Goal: Task Accomplishment & Management: Use online tool/utility

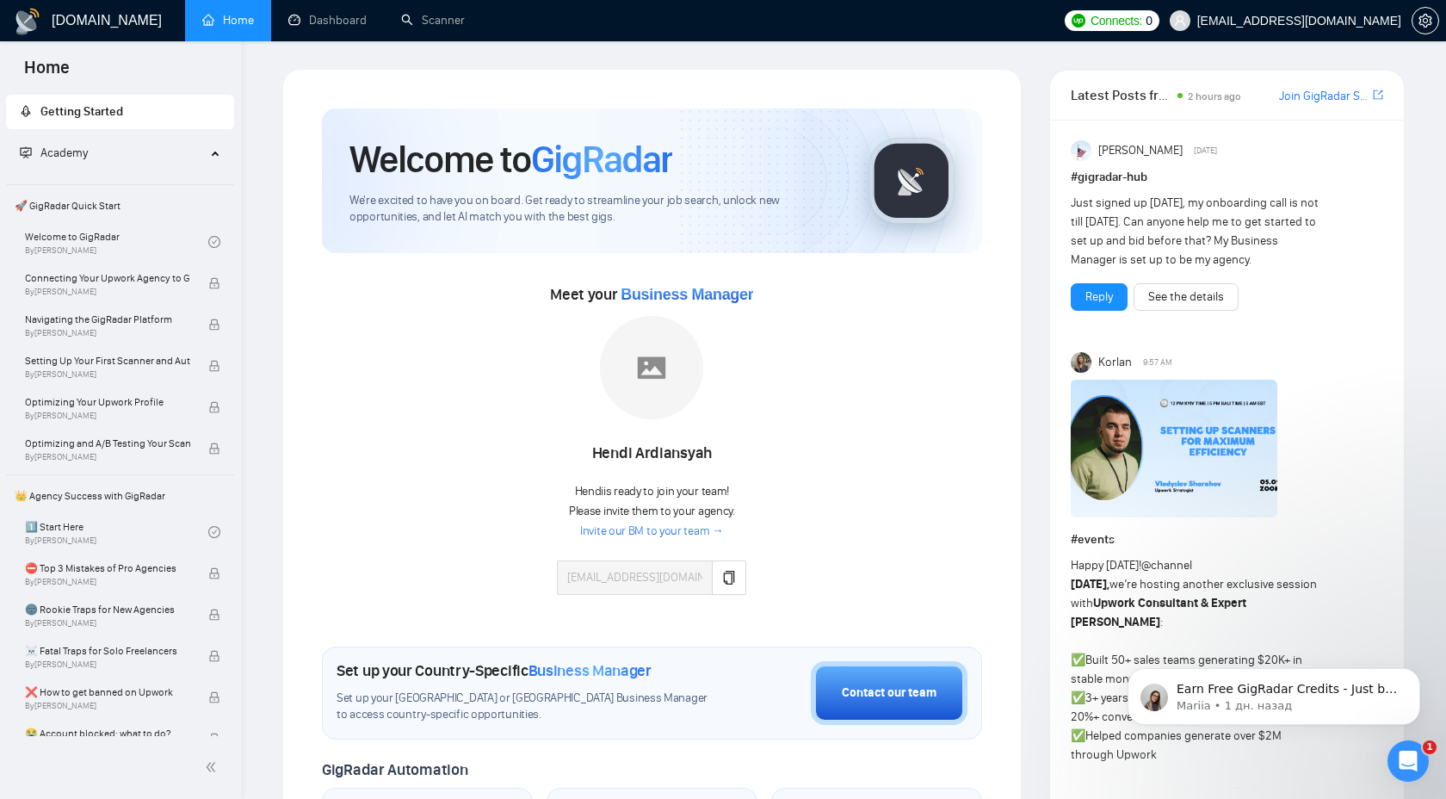
click at [103, 157] on span "Academy" at bounding box center [113, 153] width 186 height 34
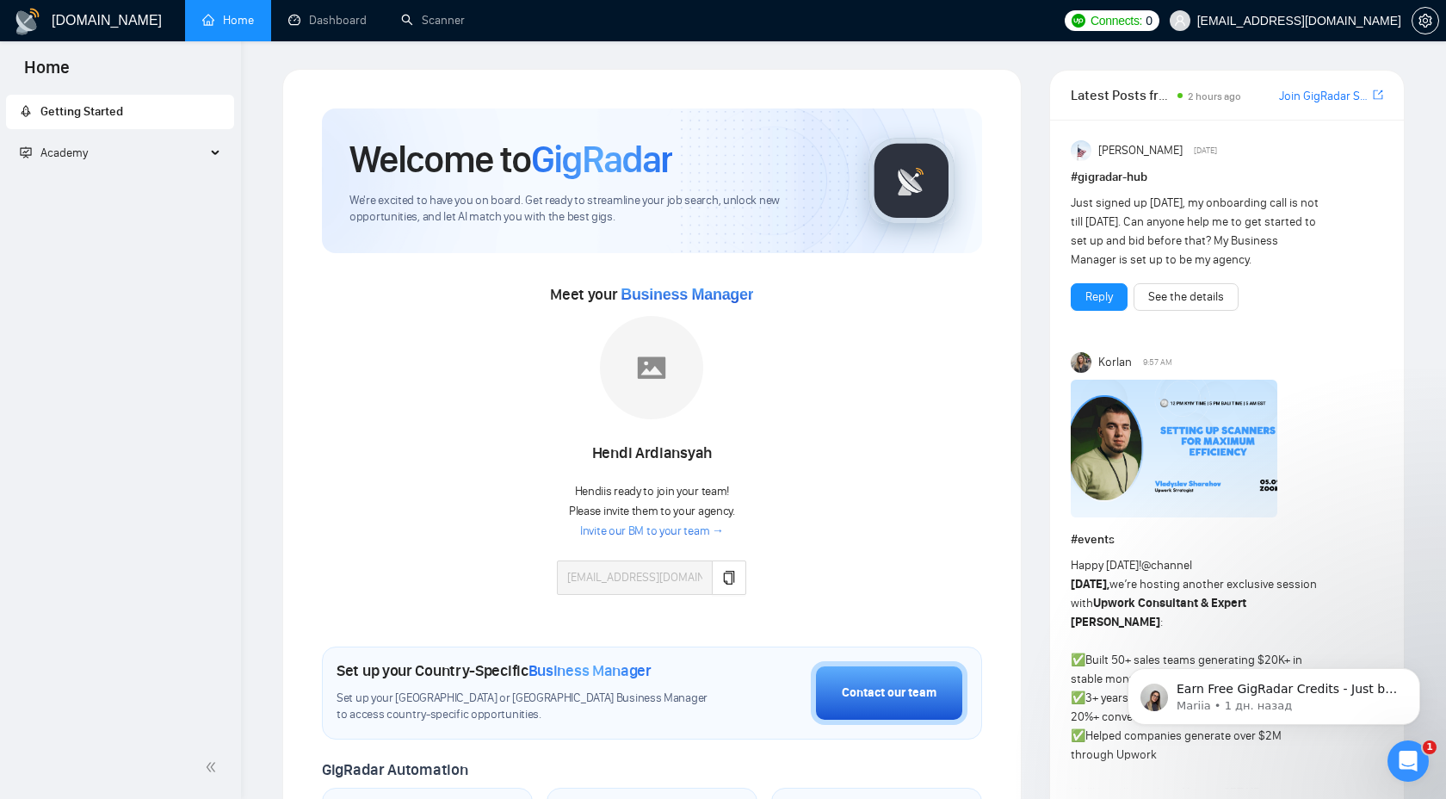
click at [103, 157] on span "Academy" at bounding box center [113, 153] width 186 height 34
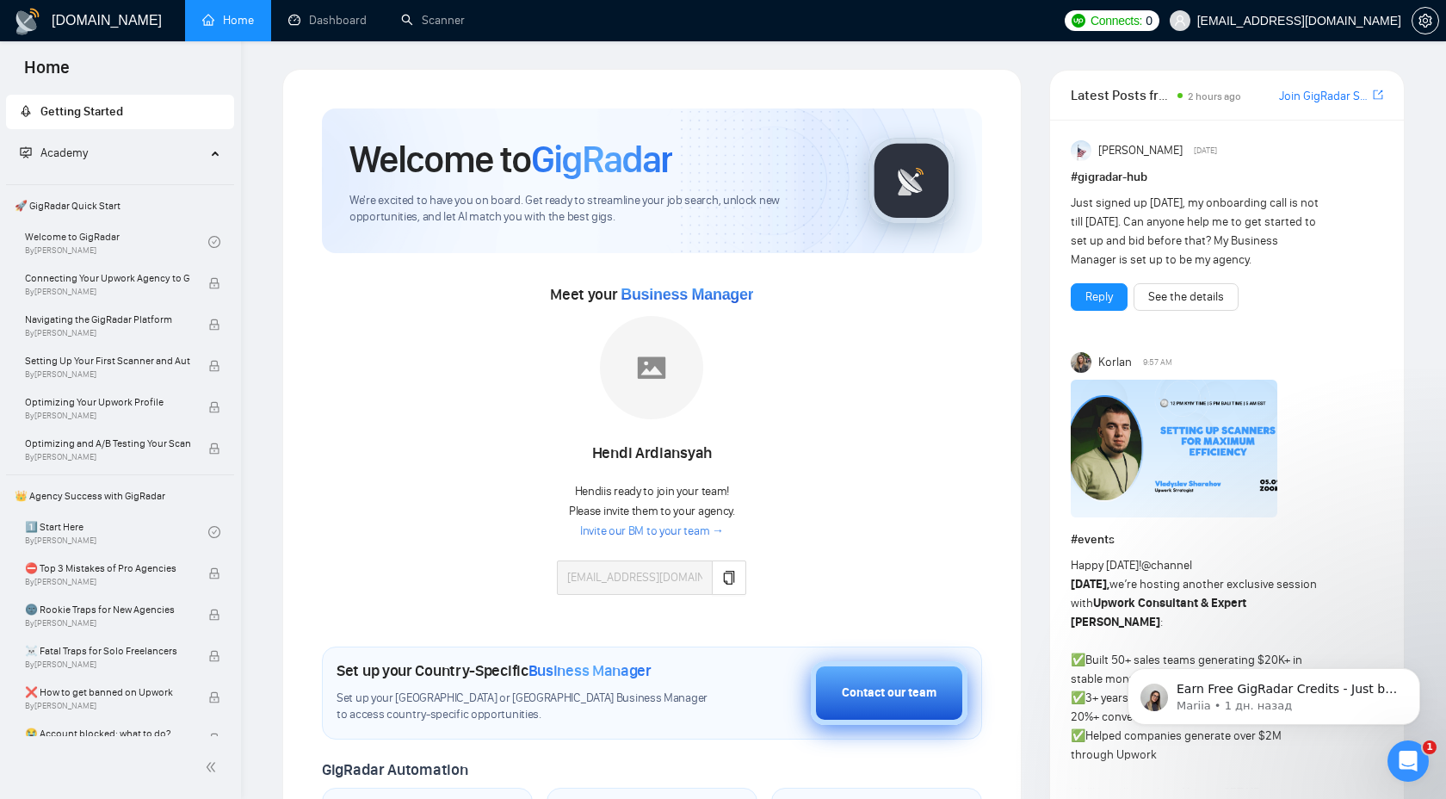
click at [874, 645] on div "Contact our team" at bounding box center [889, 692] width 95 height 19
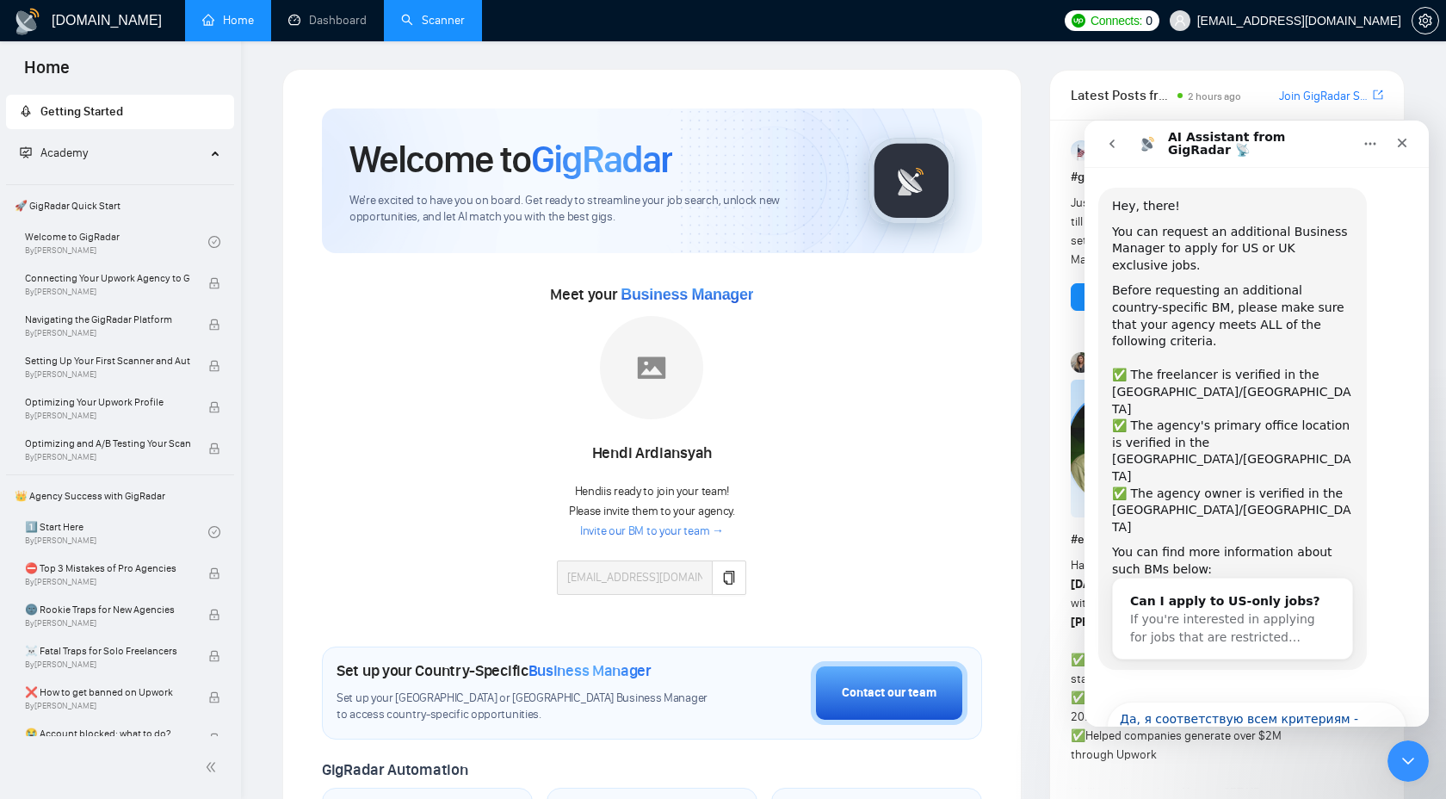
click at [446, 15] on link "Scanner" at bounding box center [433, 20] width 64 height 15
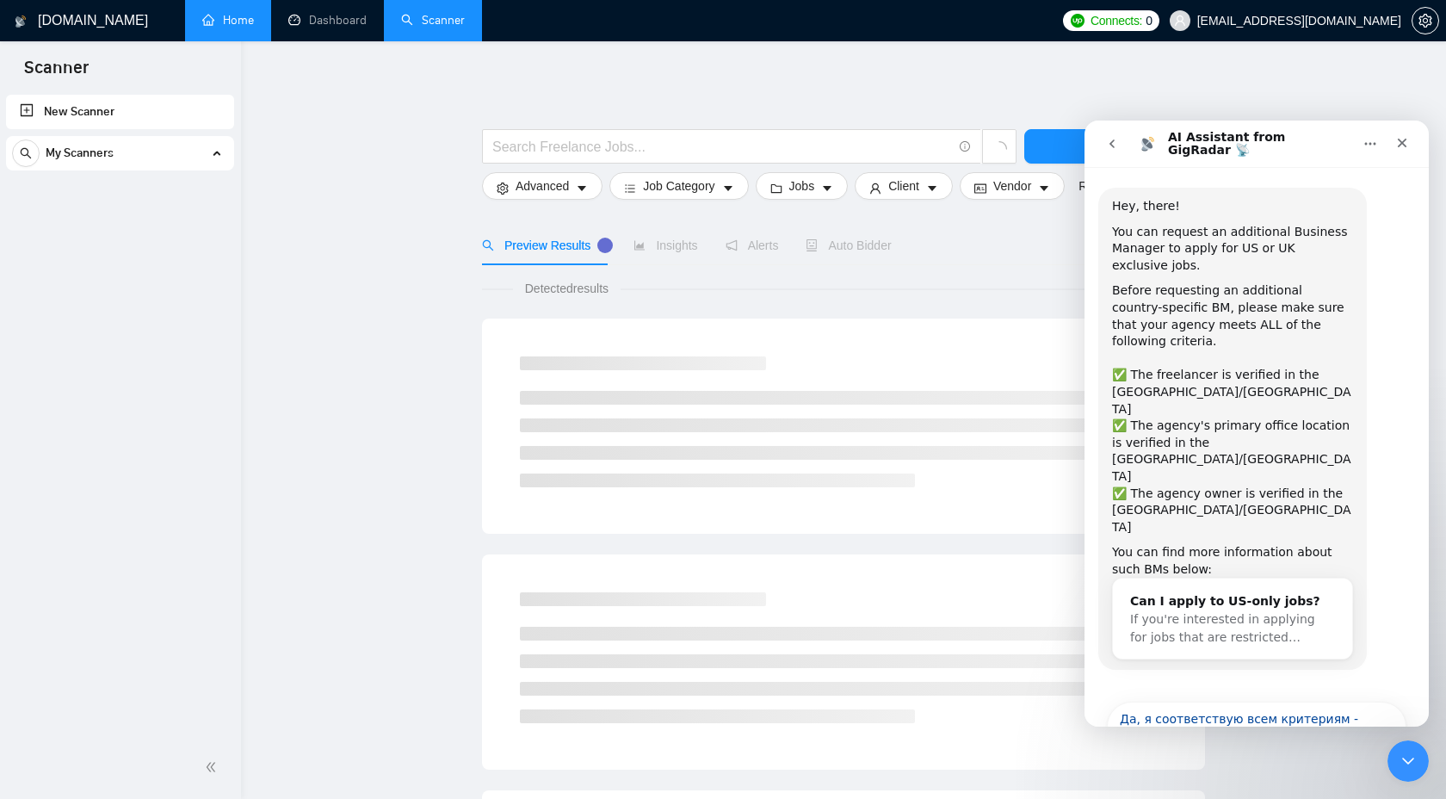
click at [219, 28] on link "Home" at bounding box center [228, 20] width 52 height 15
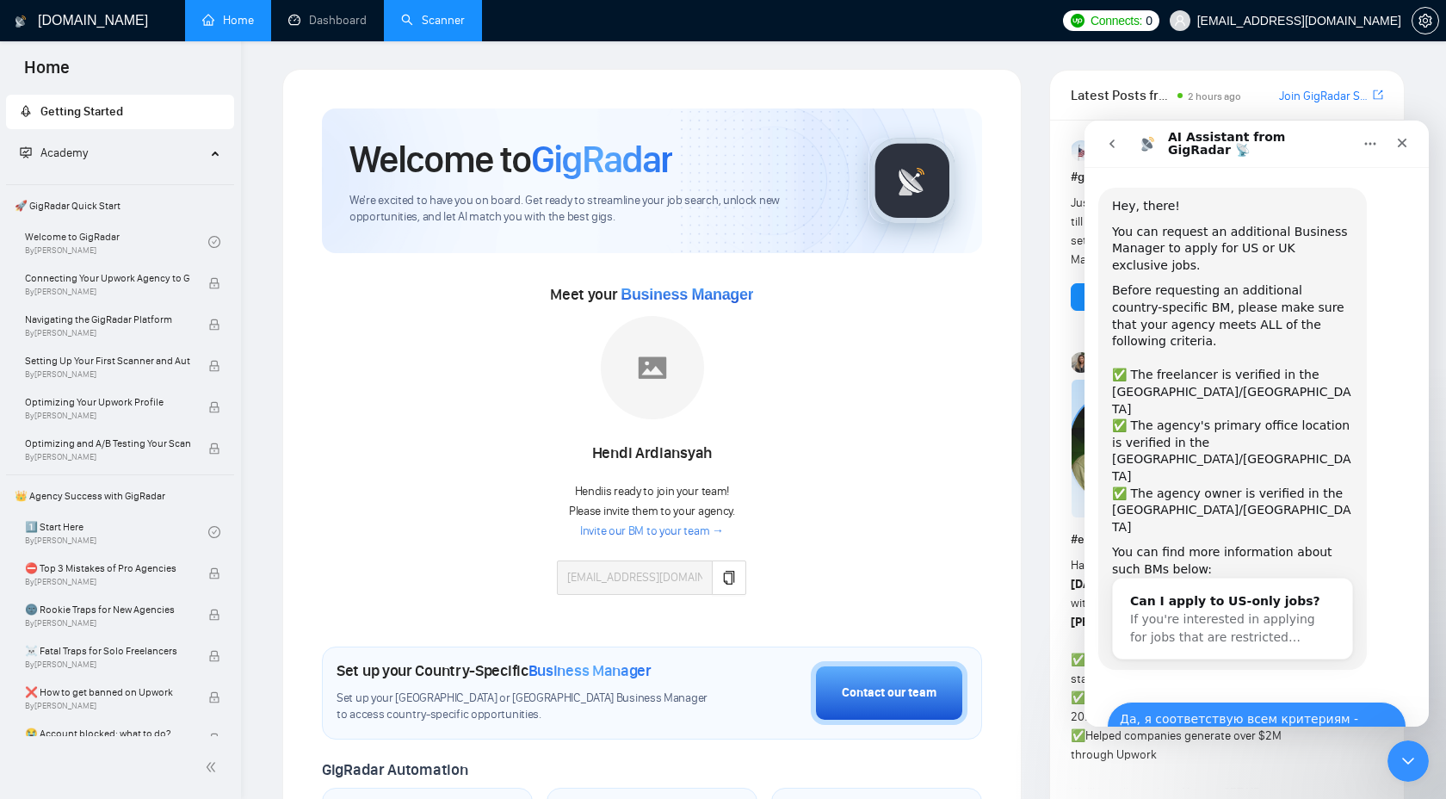
click at [1032, 645] on button "Да, я соответствую всем критериям - запросите нового BM" at bounding box center [1257, 726] width 300 height 50
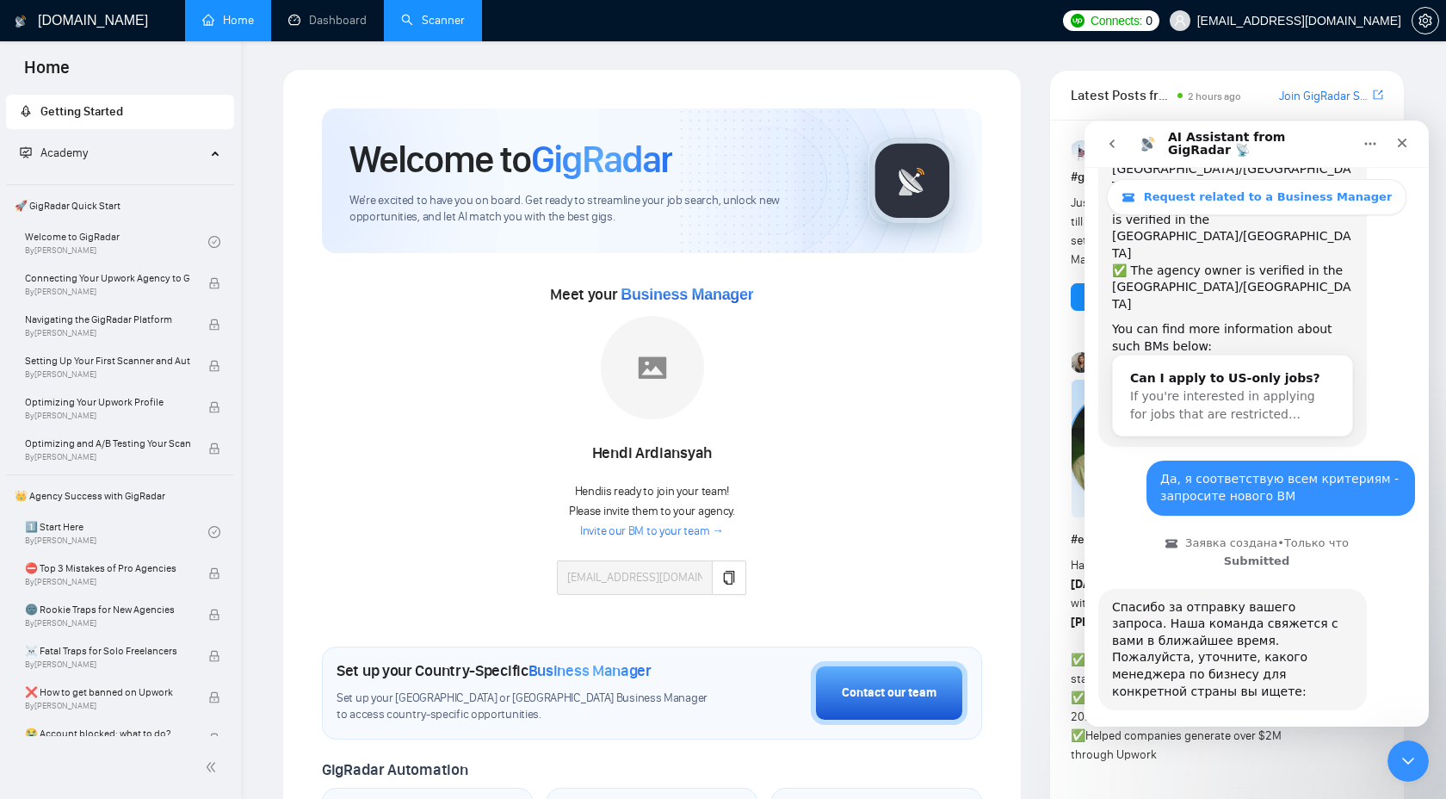
scroll to position [290, 0]
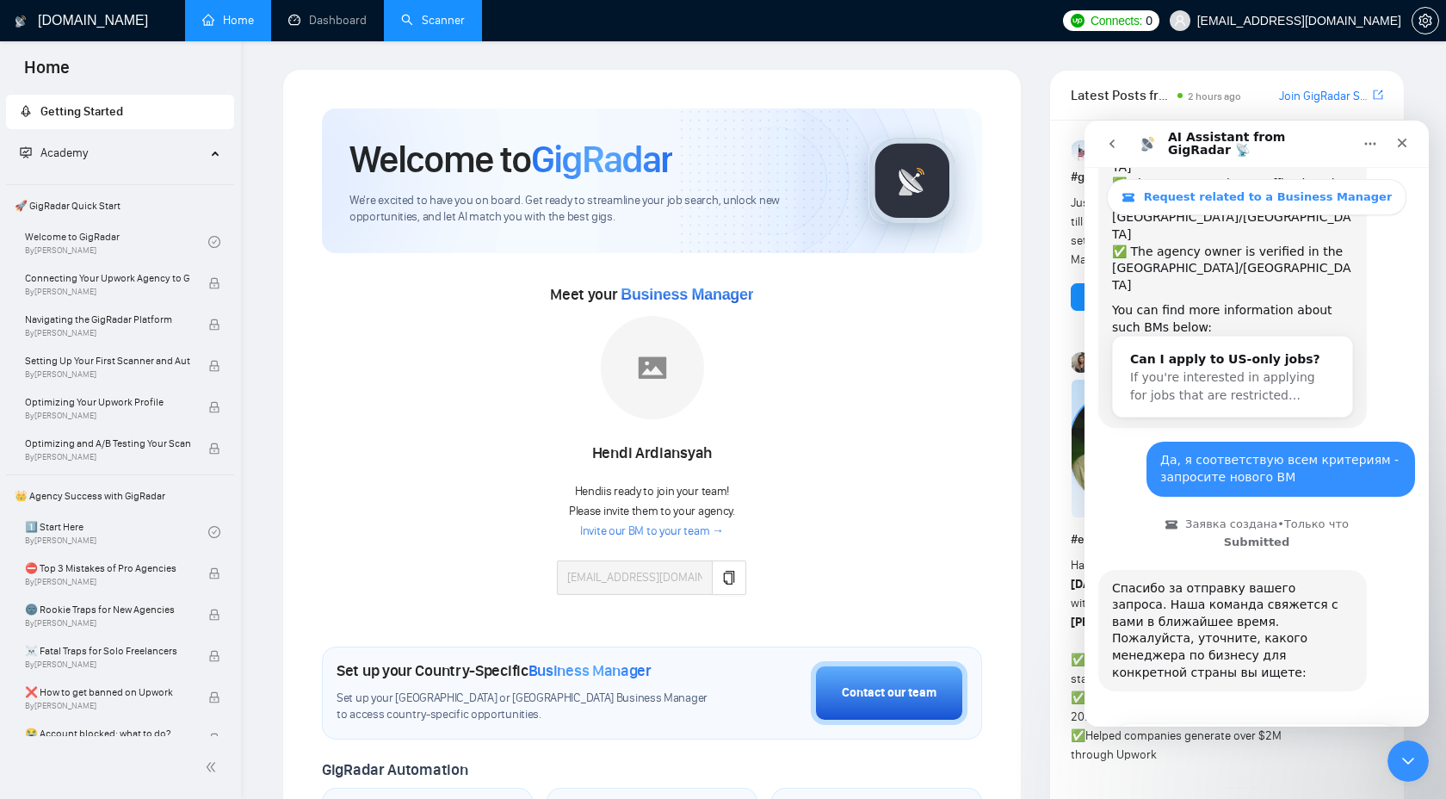
click at [1032, 645] on button "🇬🇧 Менеджер по бизнесу на базе [GEOGRAPHIC_DATA]" at bounding box center [1257, 791] width 300 height 50
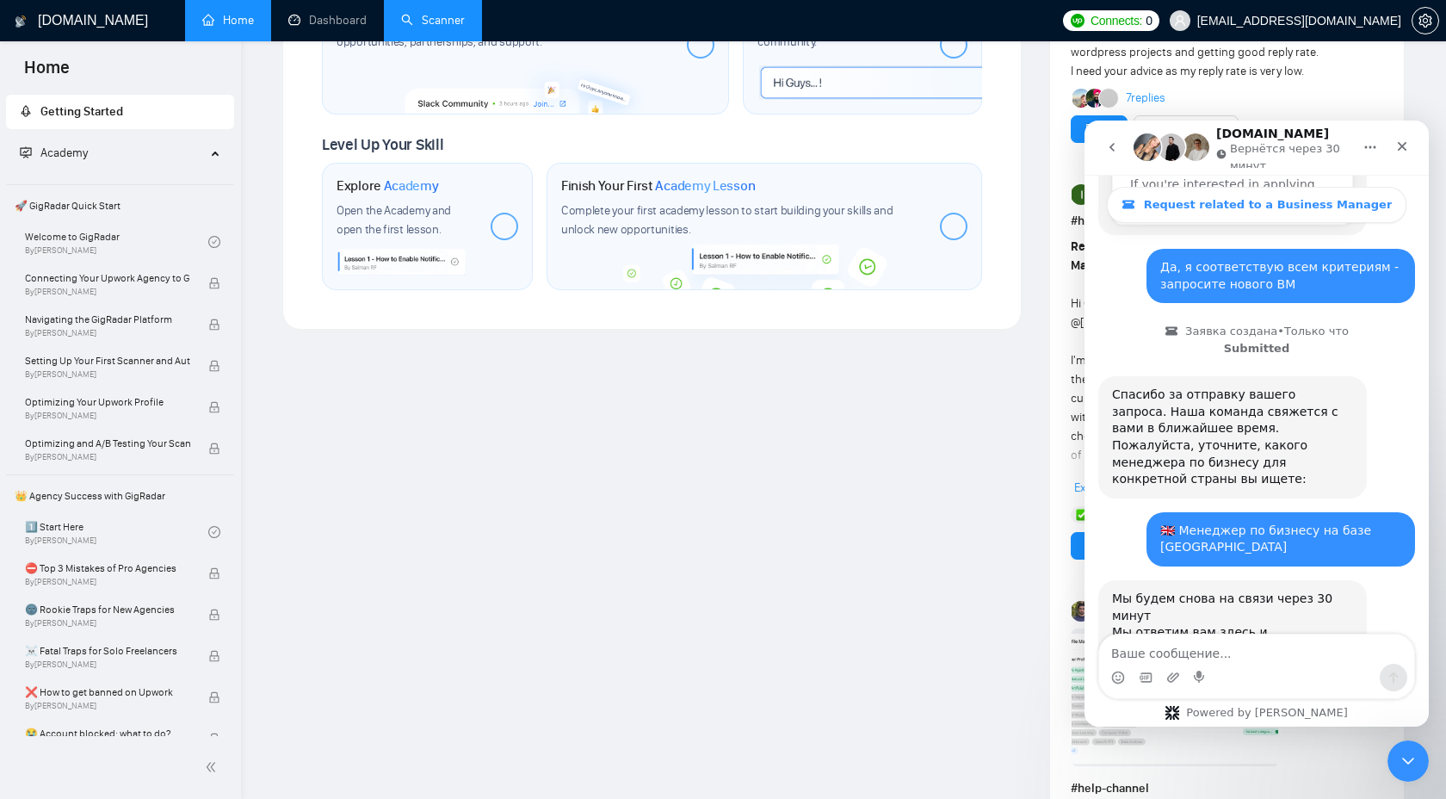
scroll to position [578, 0]
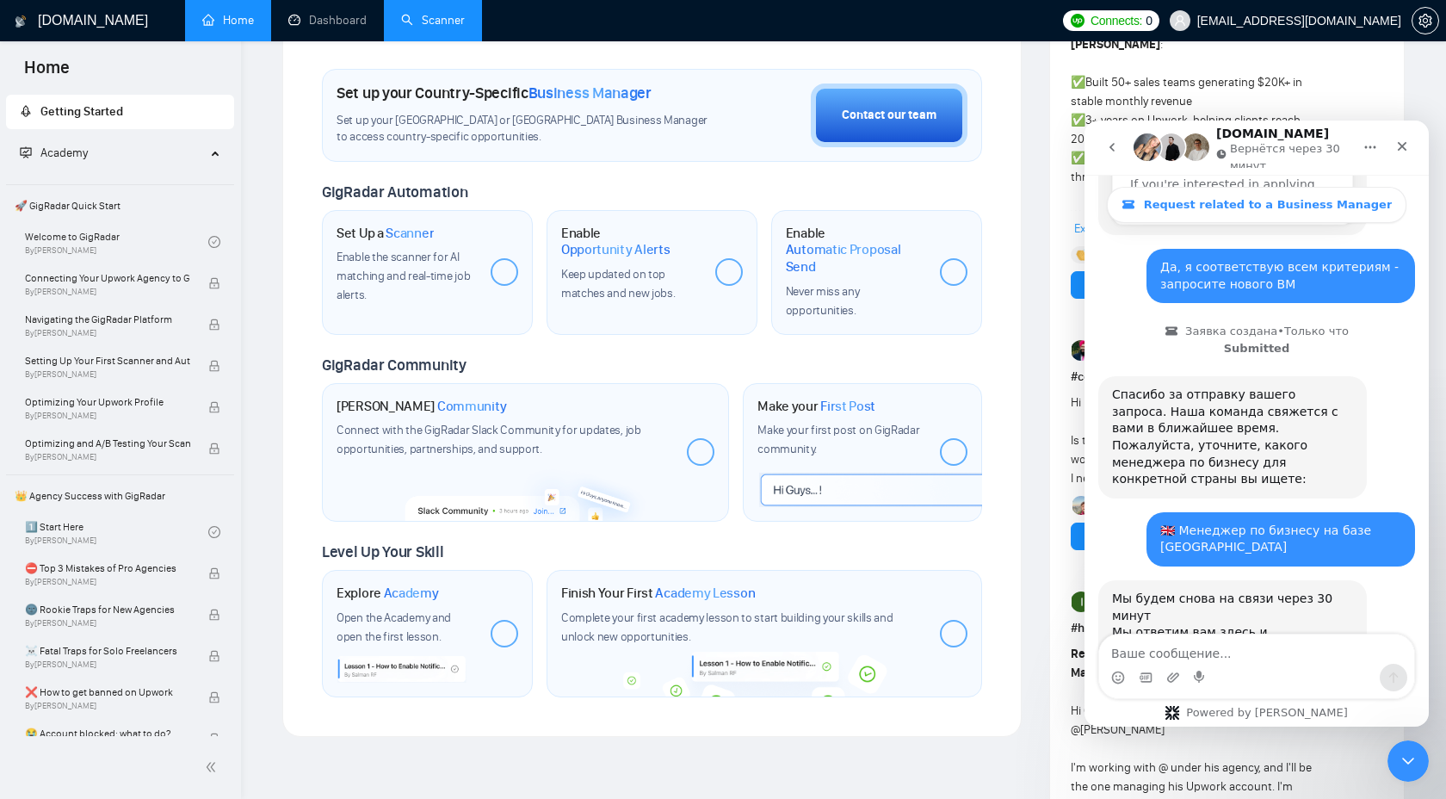
click at [499, 277] on div at bounding box center [505, 272] width 28 height 28
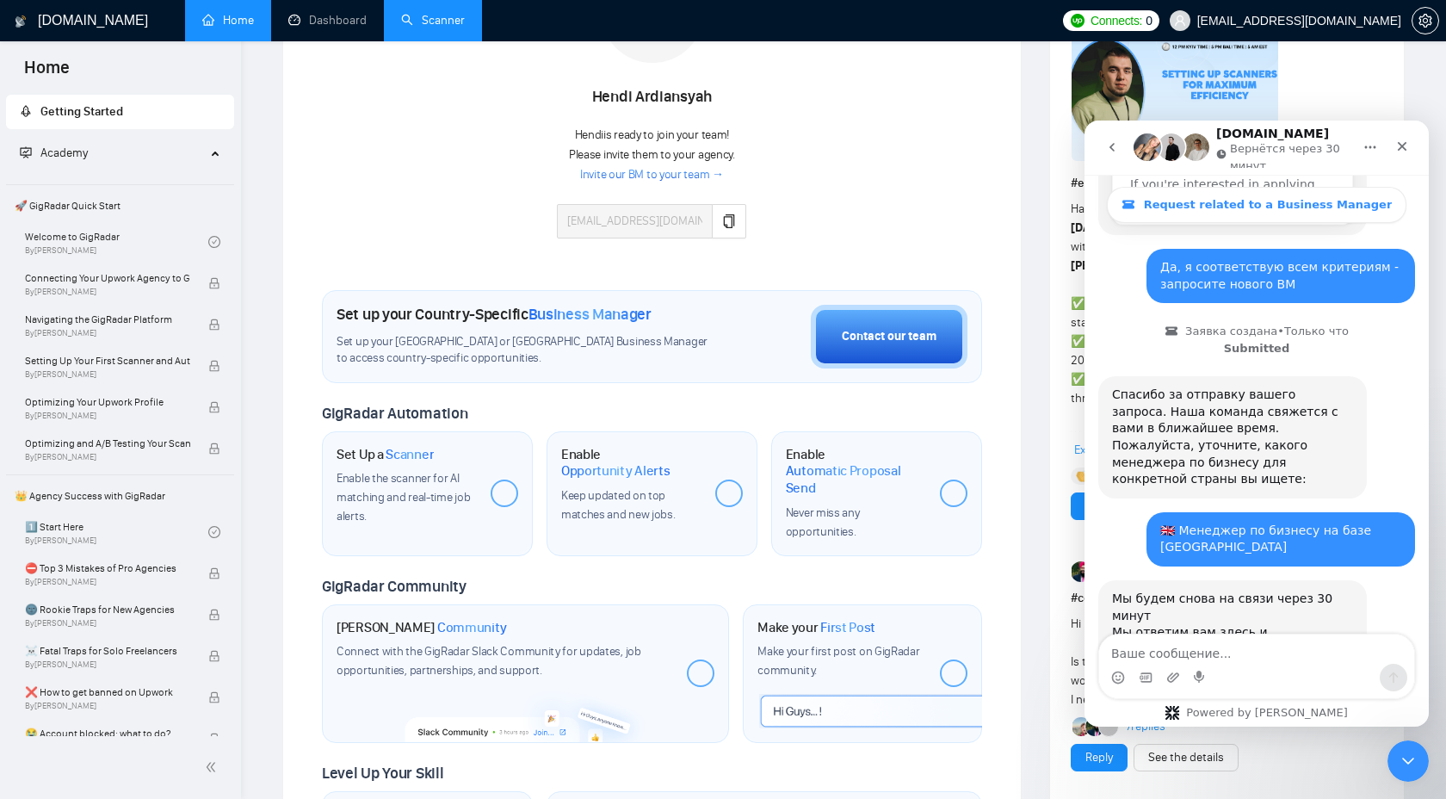
scroll to position [0, 0]
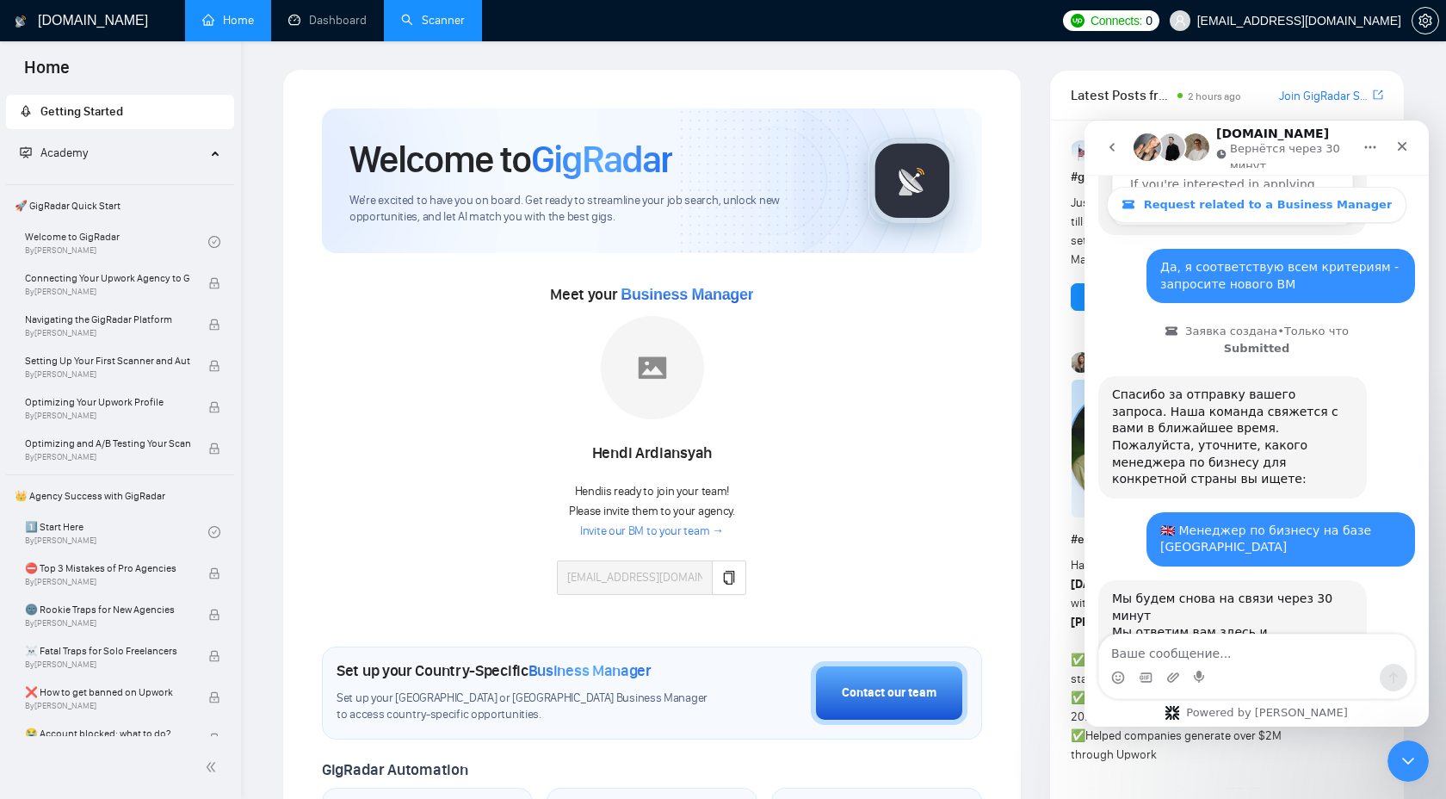
click at [145, 153] on span "Academy" at bounding box center [113, 153] width 186 height 34
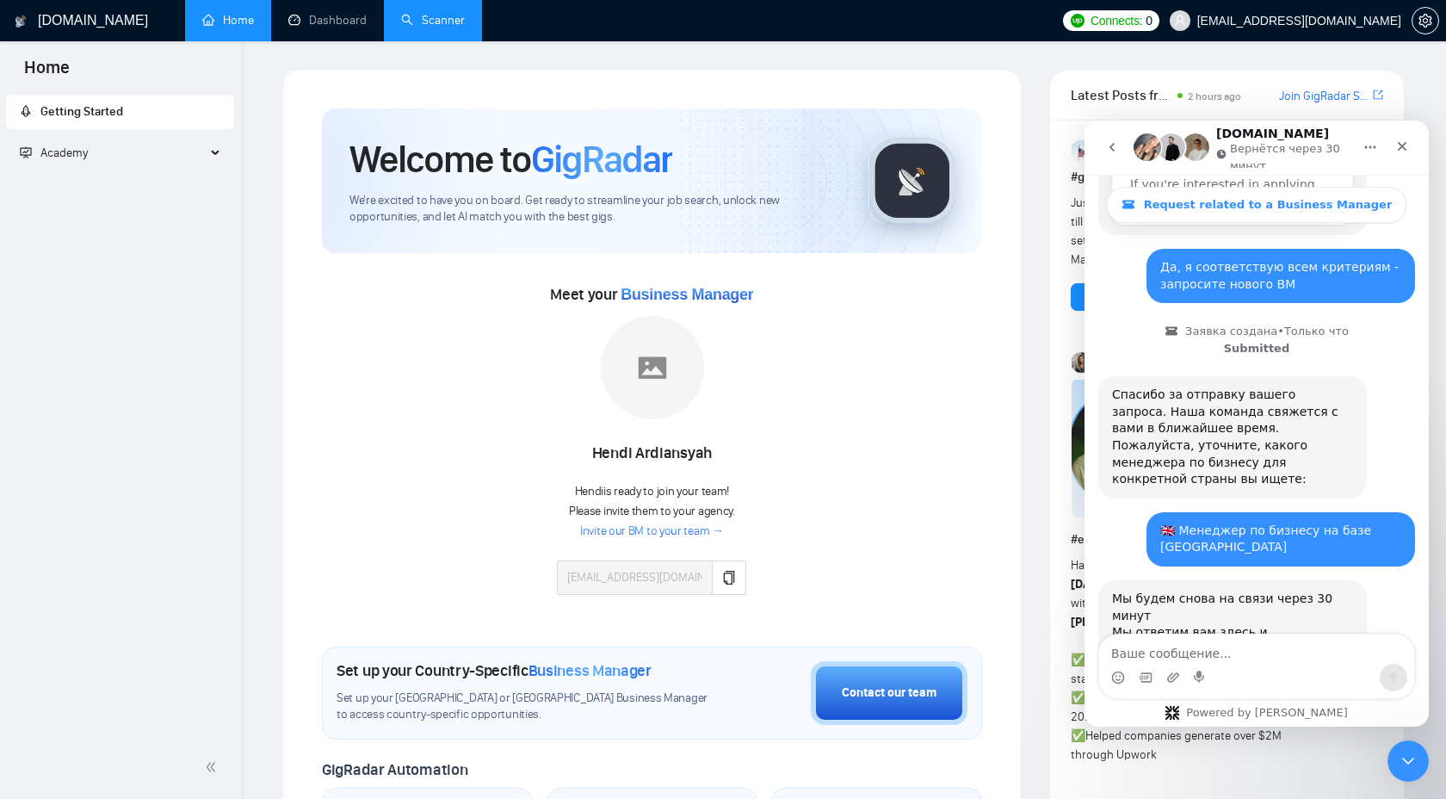
click at [145, 153] on span "Academy" at bounding box center [113, 153] width 186 height 34
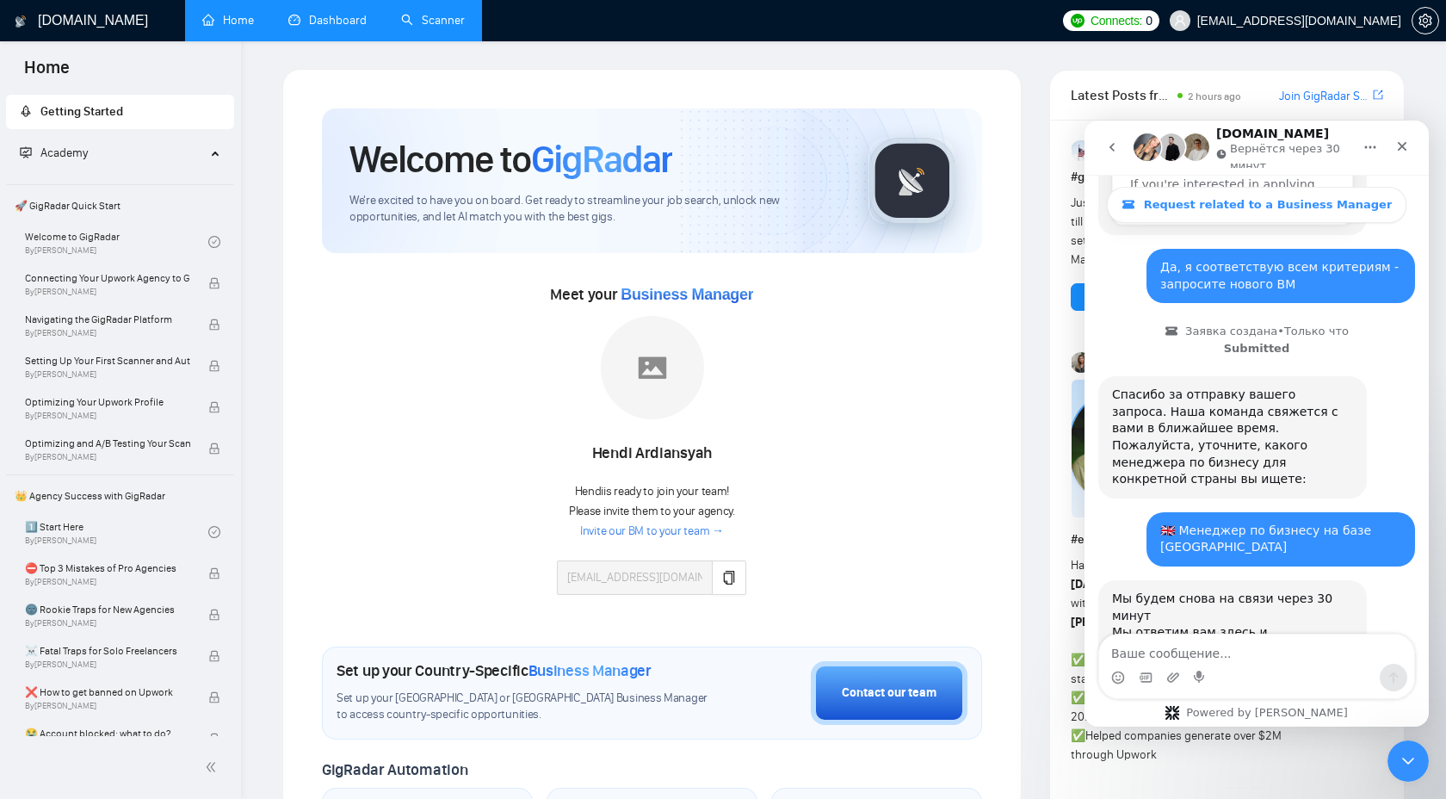
click at [326, 27] on link "Dashboard" at bounding box center [327, 20] width 78 height 15
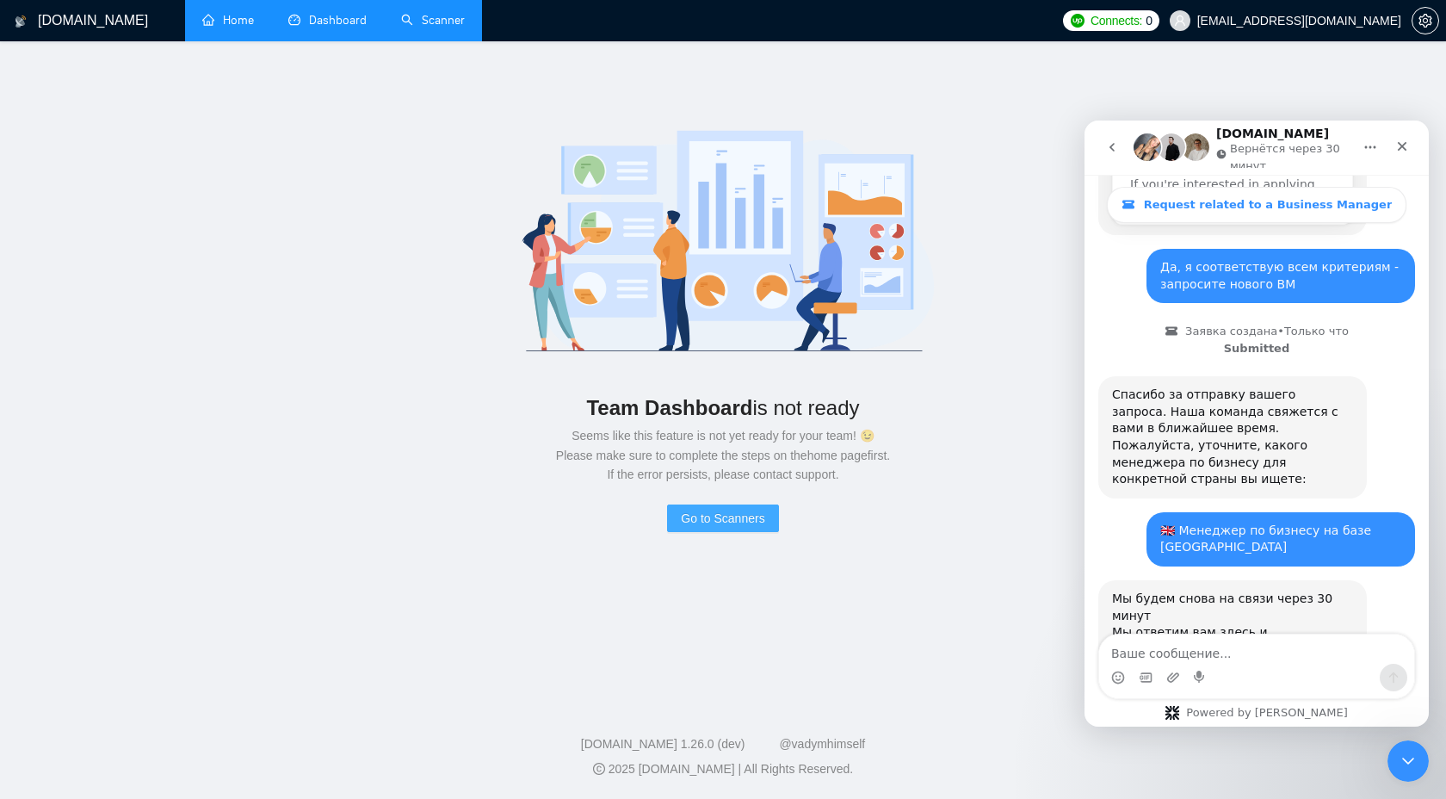
click at [766, 519] on button "Go to Scanners" at bounding box center [722, 518] width 111 height 28
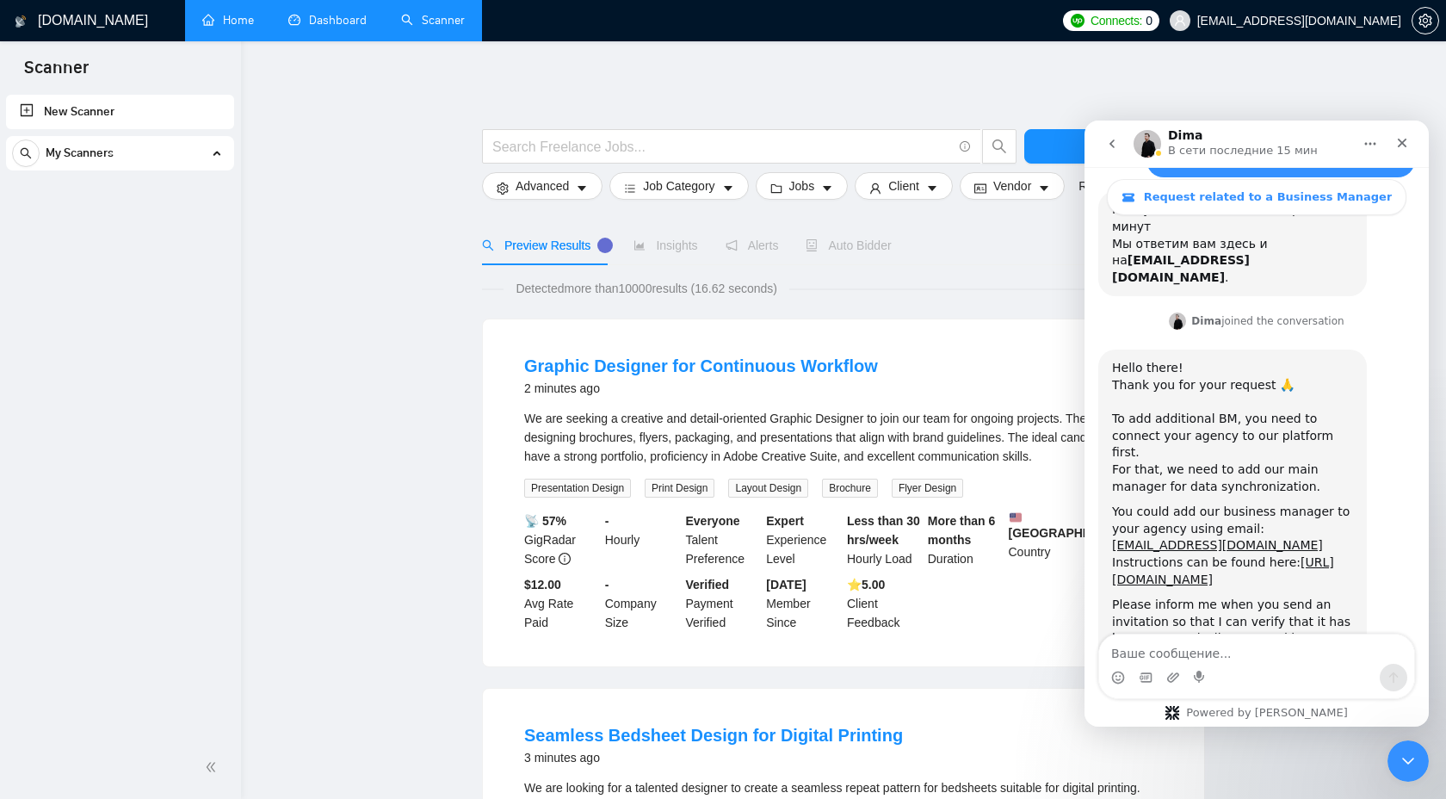
scroll to position [872, 0]
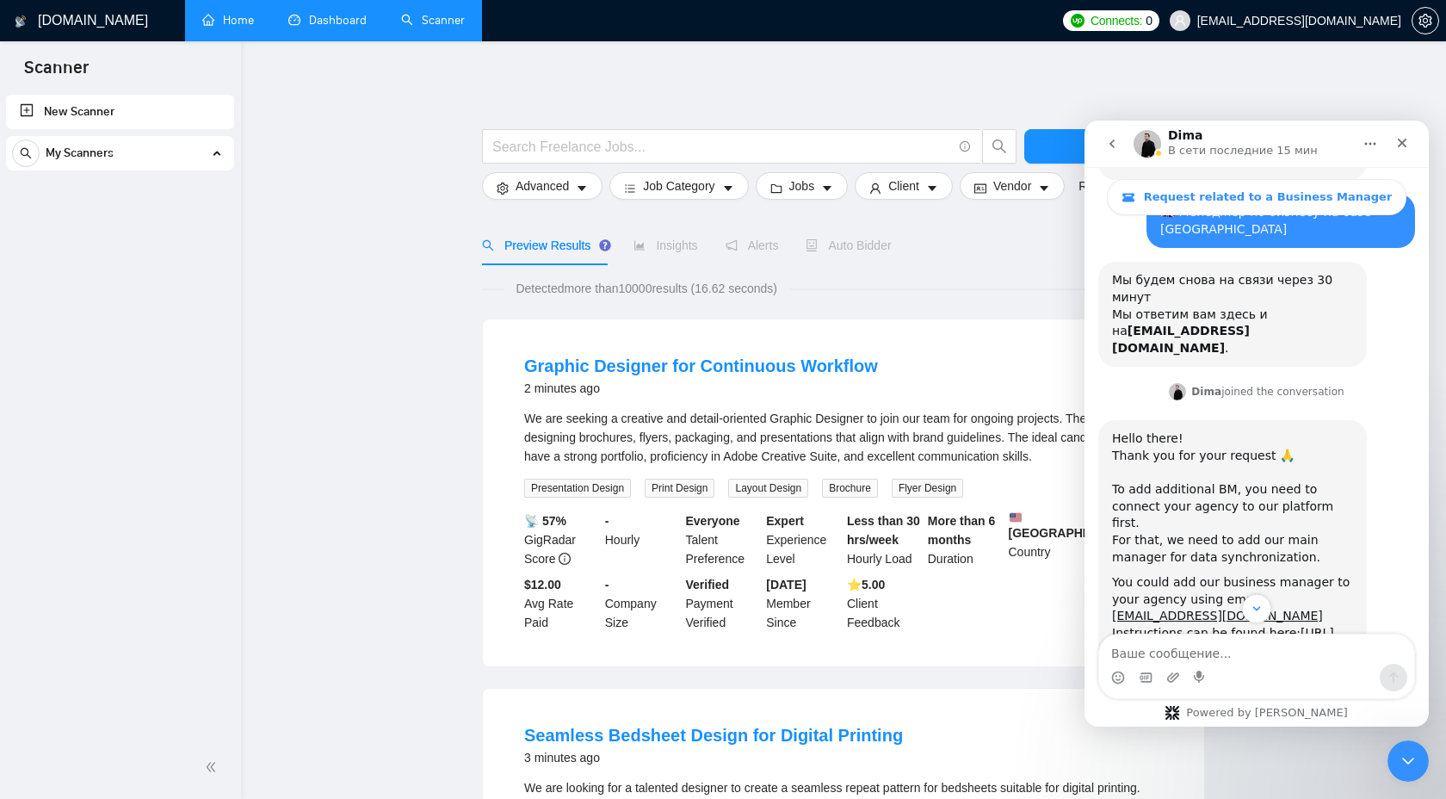
scroll to position [817, 0]
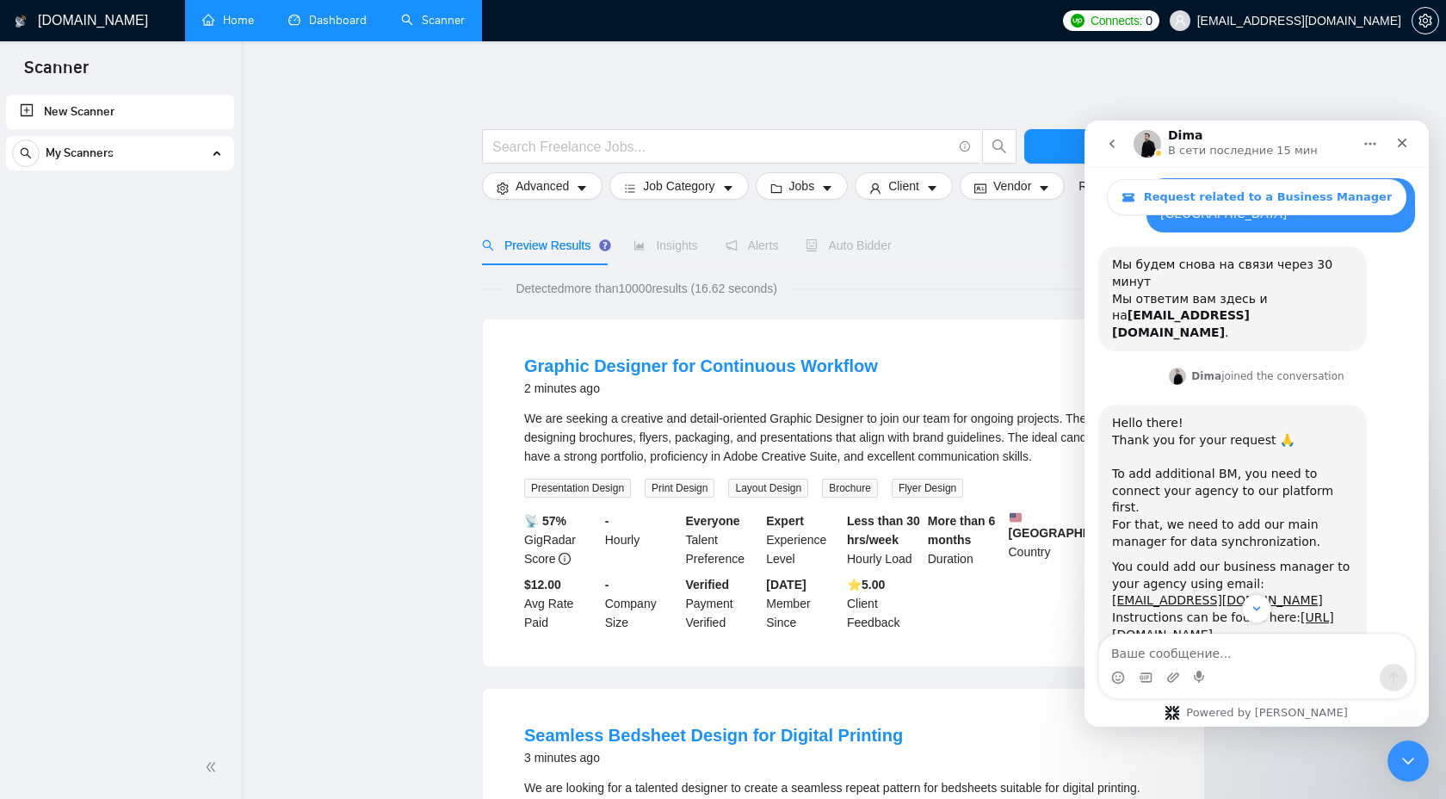
click at [75, 15] on h1 "[DOMAIN_NAME]" at bounding box center [93, 20] width 110 height 41
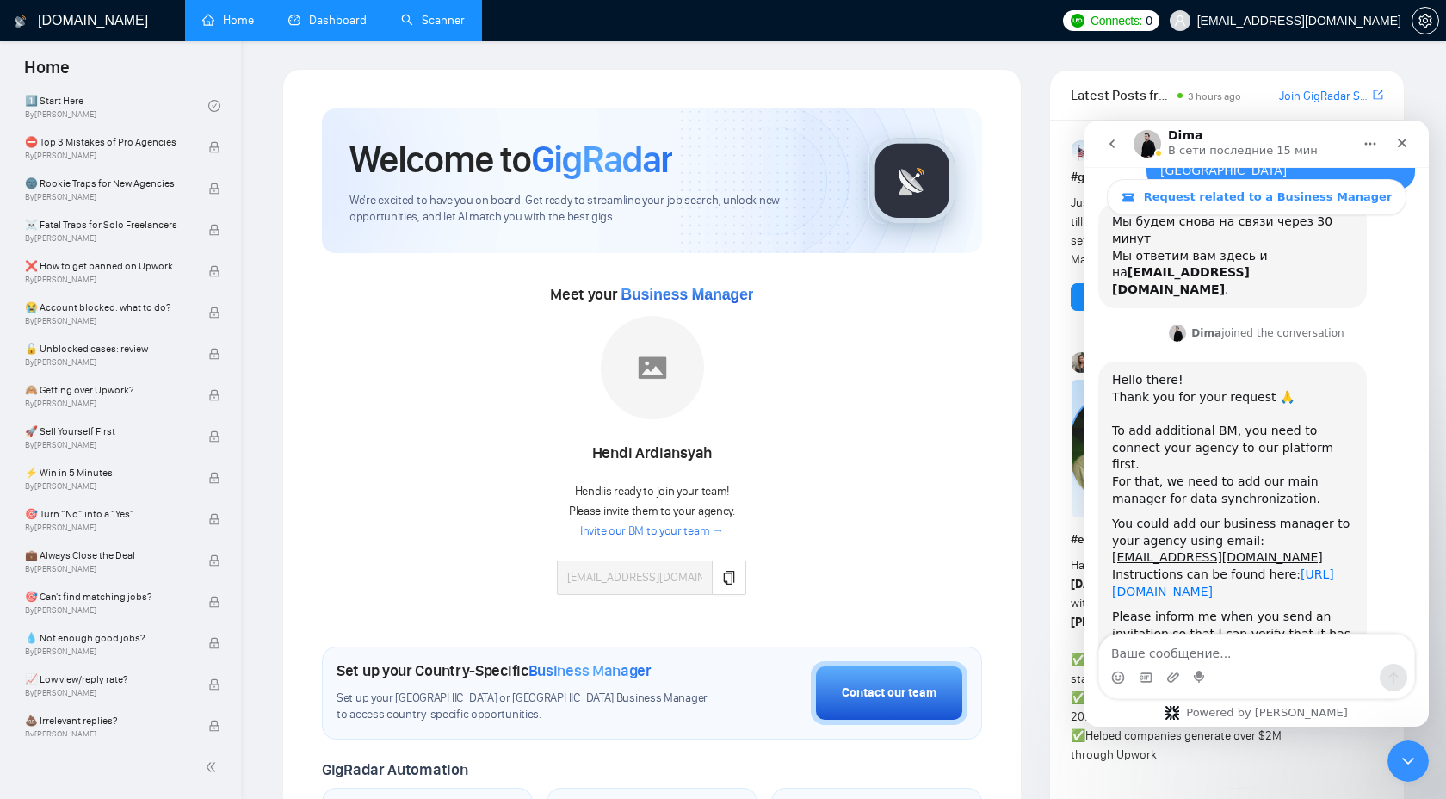
scroll to position [872, 0]
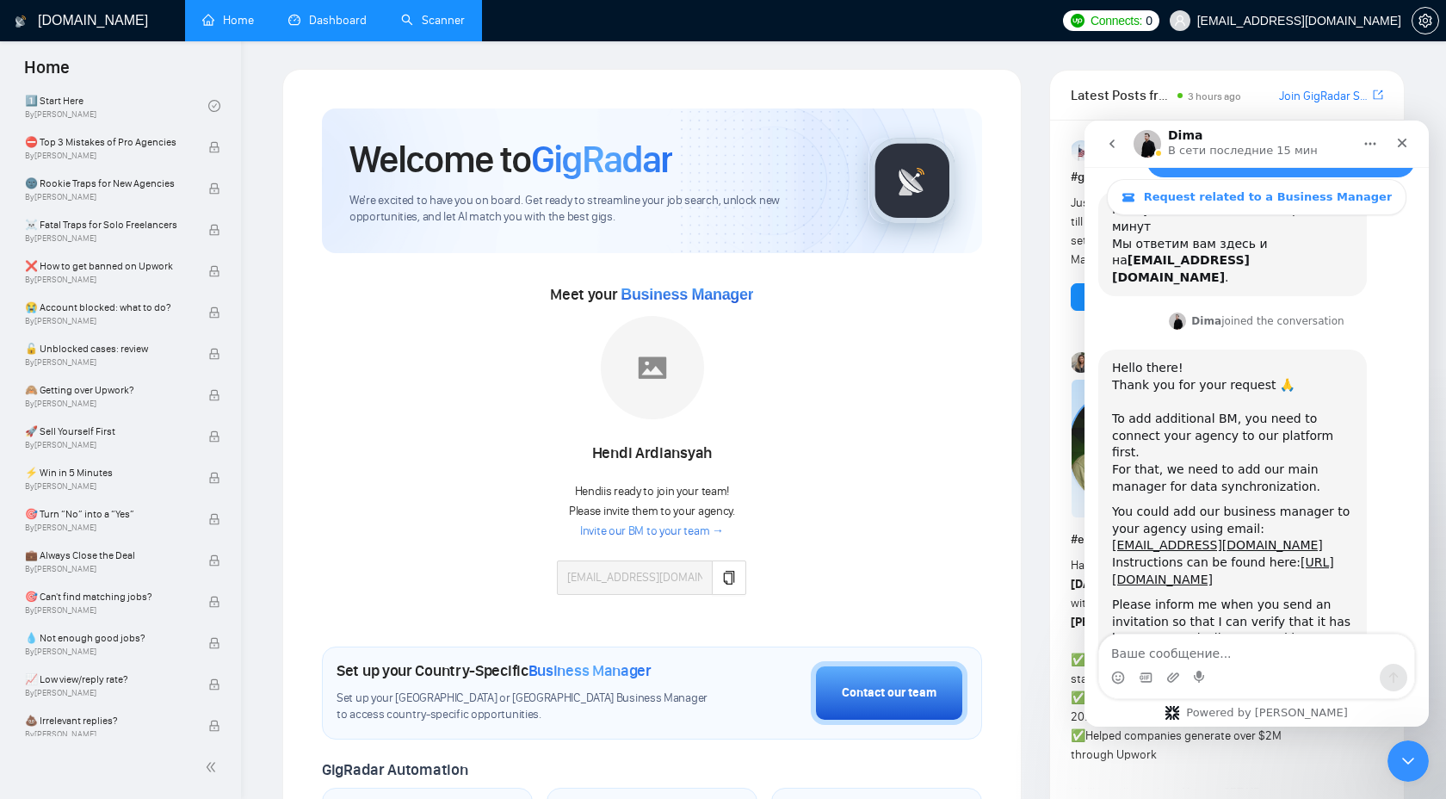
click at [683, 349] on img at bounding box center [652, 367] width 103 height 103
click at [613, 289] on span "Meet your Business Manager" at bounding box center [651, 294] width 203 height 19
click at [781, 509] on div "Meet your Business Manager [PERSON_NAME] Hendi is ready to join your team! Plea…" at bounding box center [652, 446] width 660 height 331
click at [700, 528] on link "Invite our BM to your team →" at bounding box center [652, 531] width 144 height 16
